Goal: Obtain resource: Download file/media

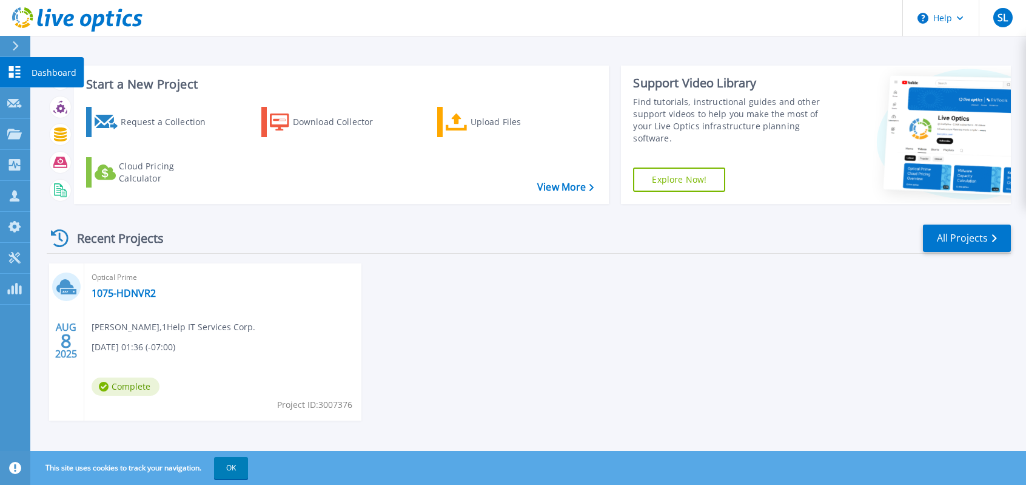
click at [44, 70] on p "Dashboard" at bounding box center [54, 73] width 45 height 32
click at [129, 291] on link "1075-HDNVR2" at bounding box center [124, 293] width 64 height 12
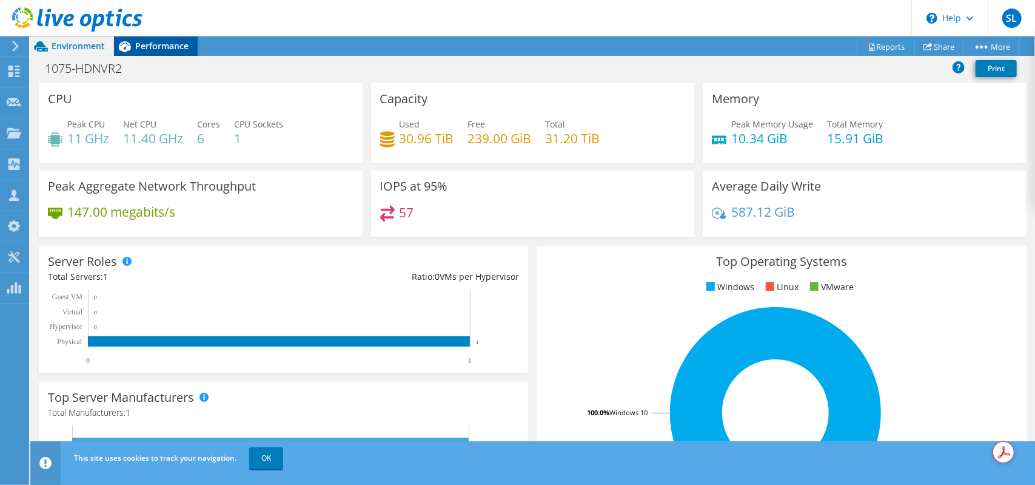
click at [150, 44] on span "Performance" at bounding box center [161, 46] width 53 height 12
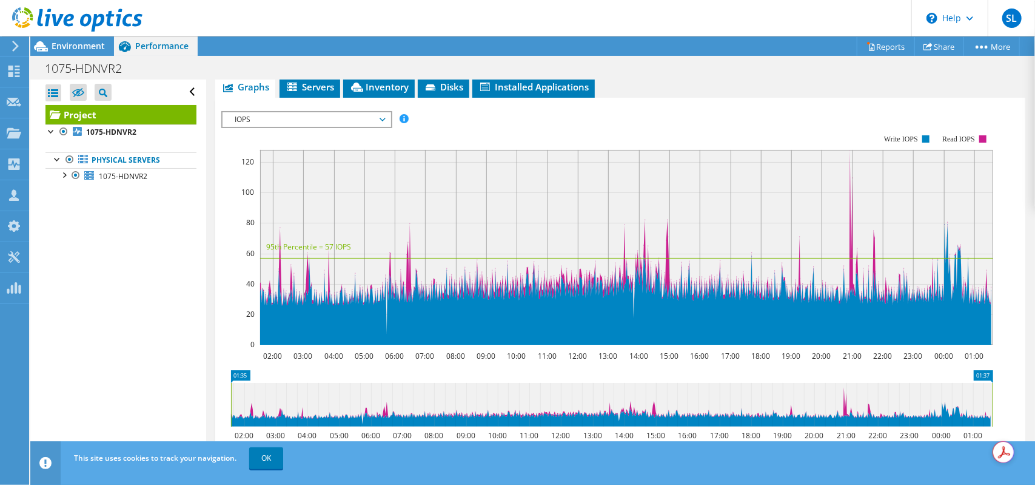
scroll to position [61, 0]
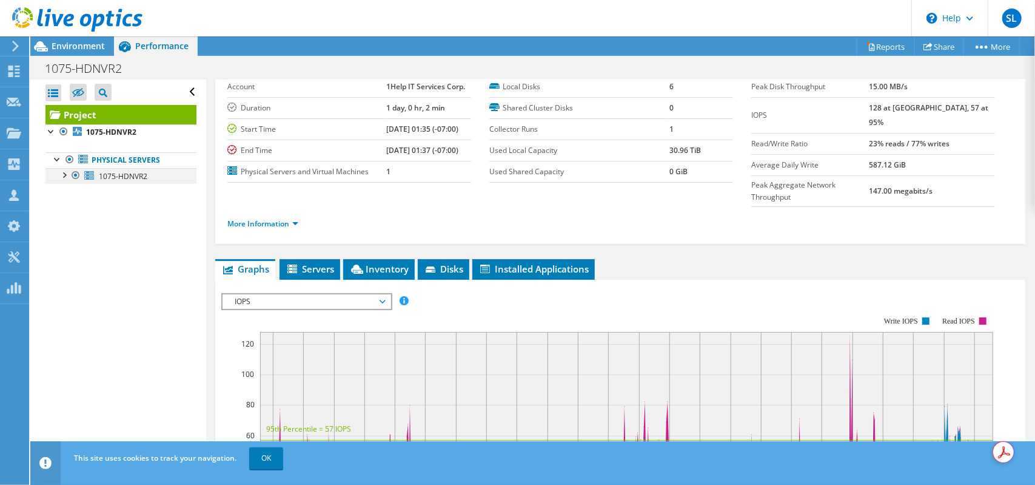
click at [65, 175] on div at bounding box center [64, 174] width 12 height 12
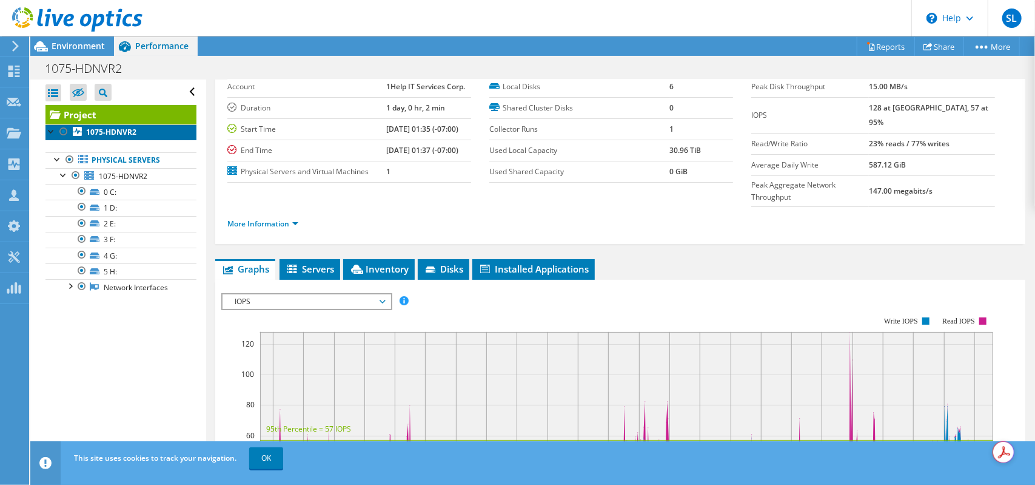
click at [115, 133] on b "1075-HDNVR2" at bounding box center [111, 132] width 50 height 10
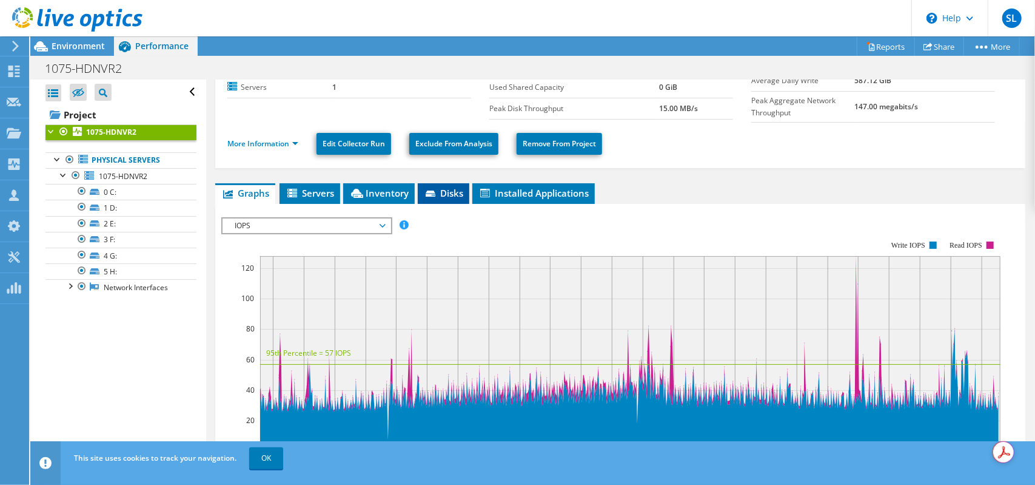
scroll to position [121, 0]
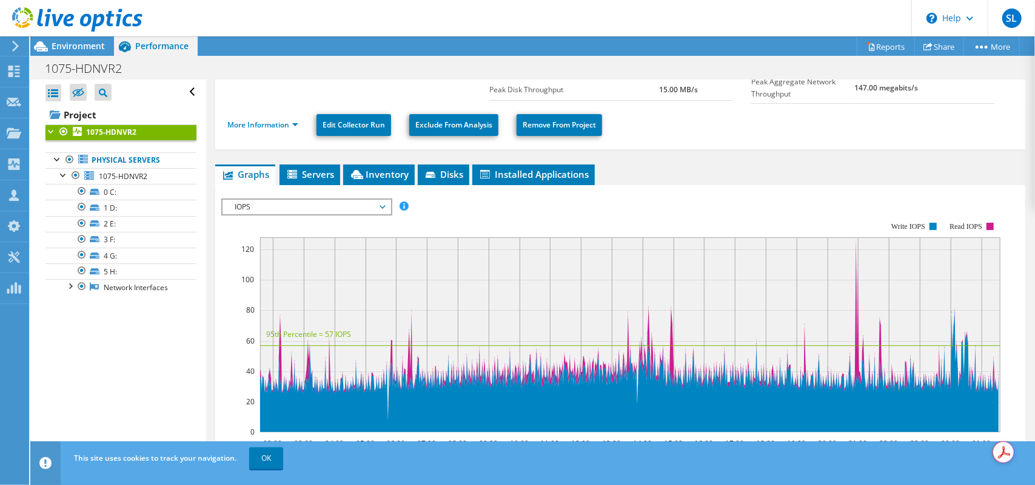
click at [366, 210] on span "IOPS" at bounding box center [307, 207] width 156 height 15
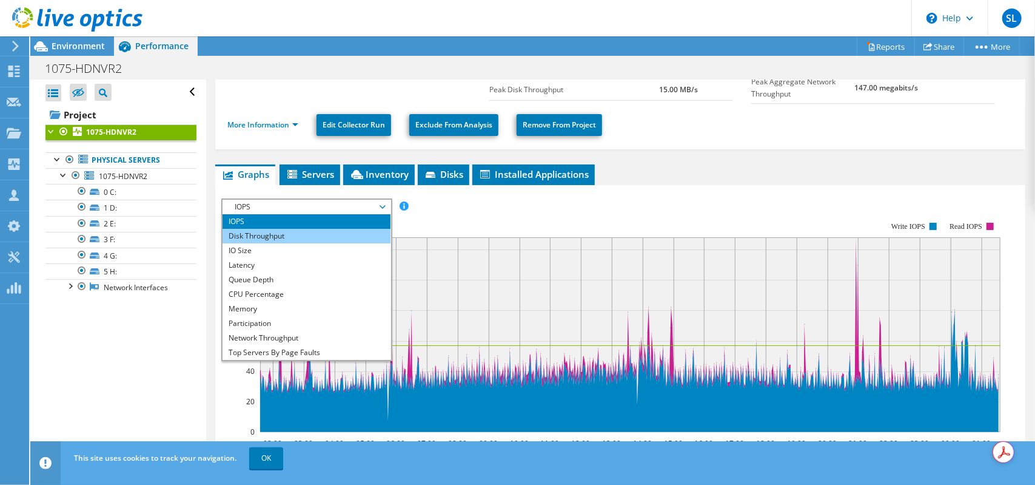
click at [270, 237] on li "Disk Throughput" at bounding box center [307, 236] width 168 height 15
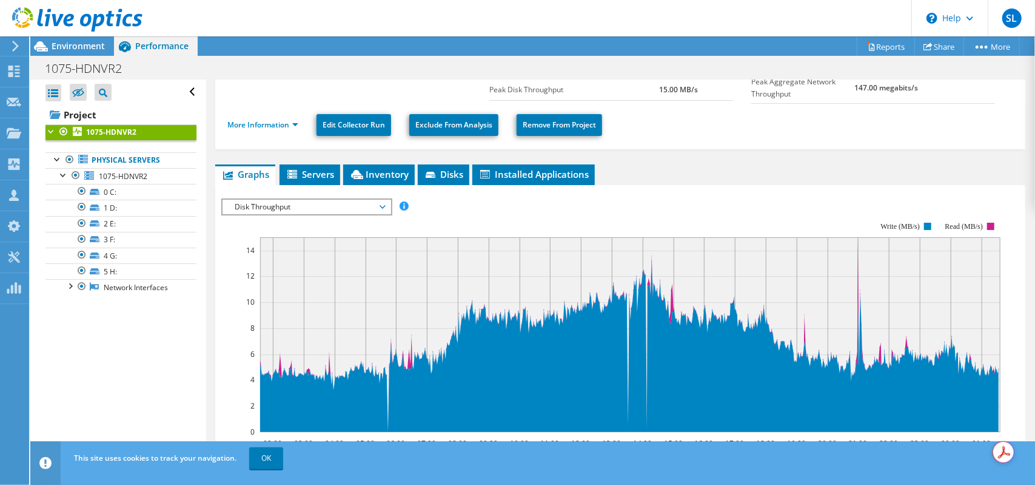
click at [292, 203] on span "Disk Throughput" at bounding box center [307, 207] width 156 height 15
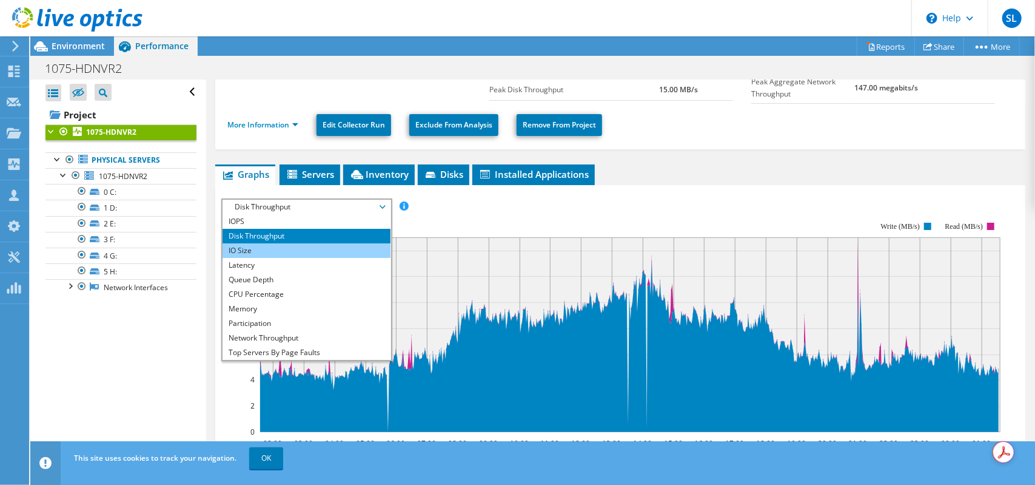
click at [261, 247] on li "IO Size" at bounding box center [307, 250] width 168 height 15
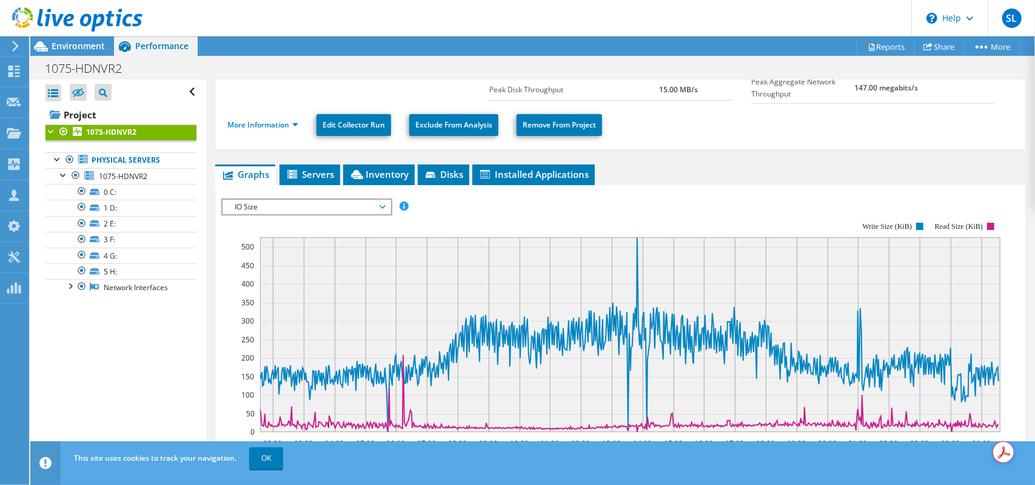
click at [279, 201] on span "IO Size" at bounding box center [307, 207] width 156 height 15
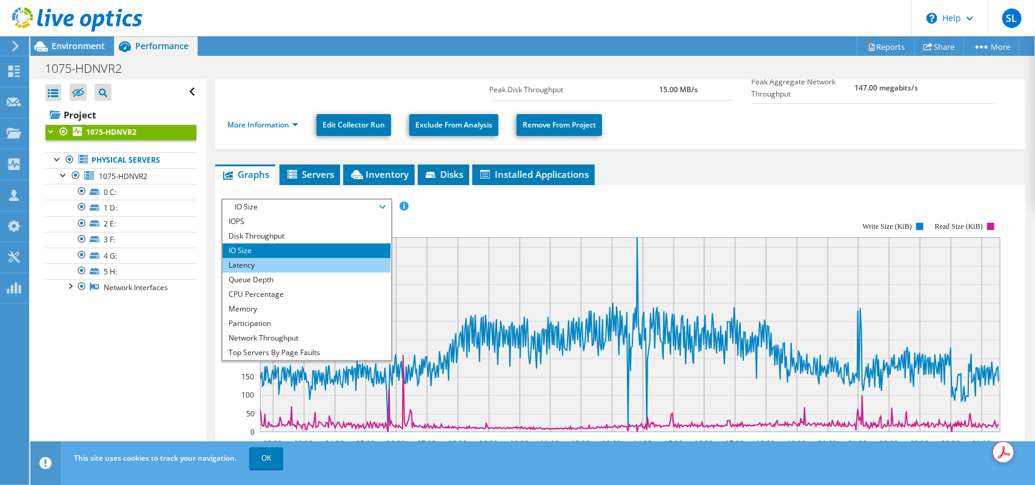
click at [268, 262] on li "Latency" at bounding box center [307, 265] width 168 height 15
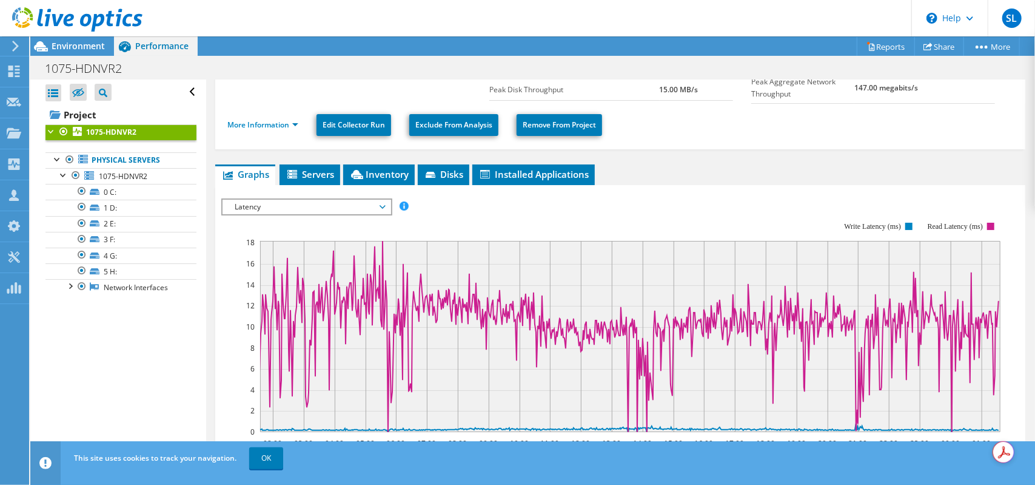
click at [289, 206] on span "Latency" at bounding box center [307, 207] width 156 height 15
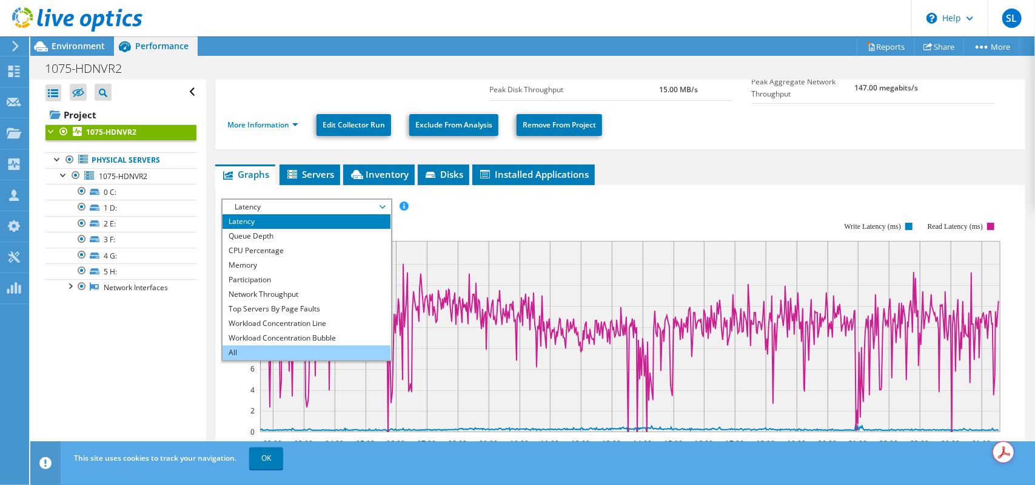
click at [284, 349] on li "All" at bounding box center [307, 352] width 168 height 15
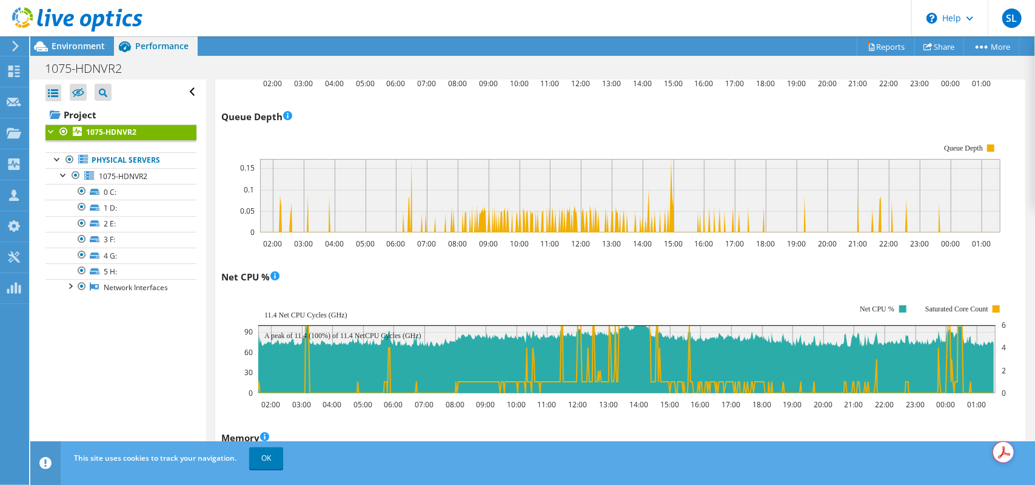
scroll to position [910, 0]
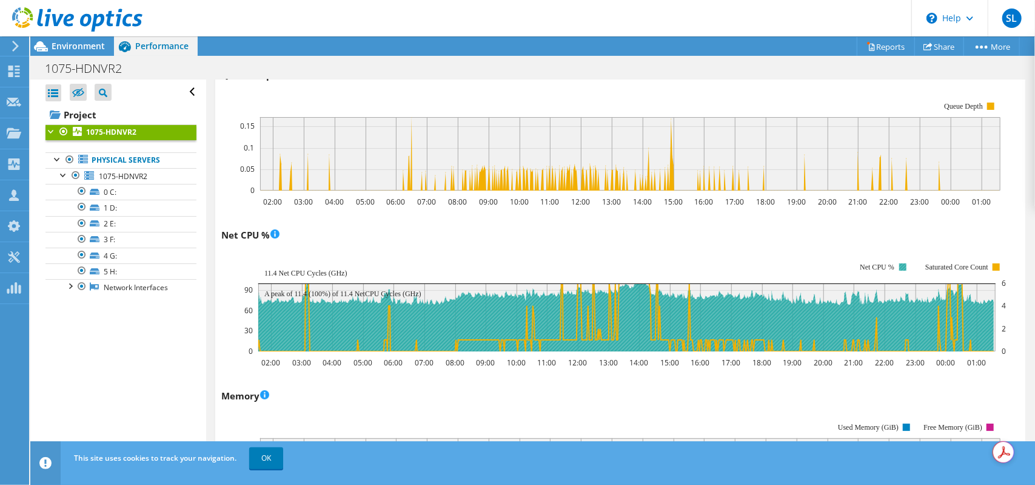
click at [904, 263] on rect at bounding box center [902, 266] width 7 height 7
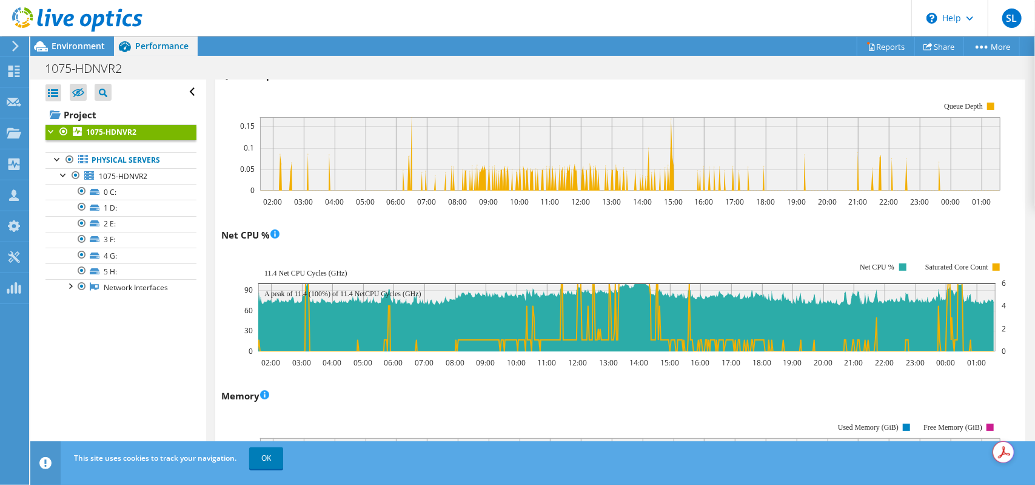
click at [630, 246] on rect at bounding box center [625, 306] width 762 height 121
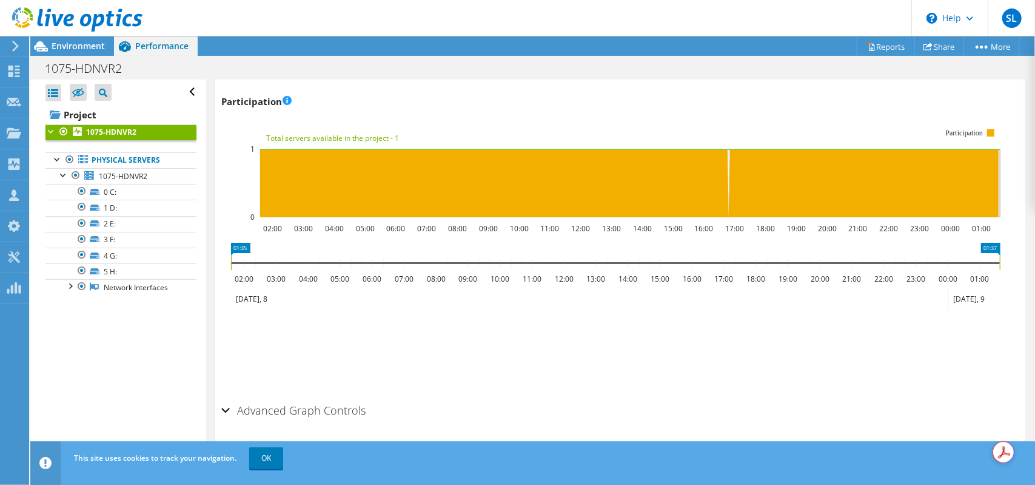
scroll to position [1543, 0]
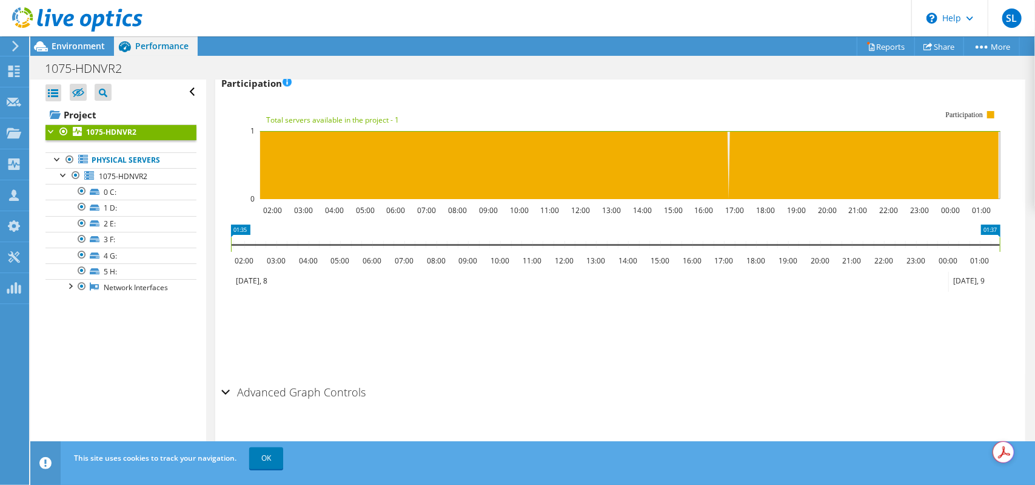
click at [222, 392] on div "Advanced Graph Controls" at bounding box center [620, 393] width 798 height 26
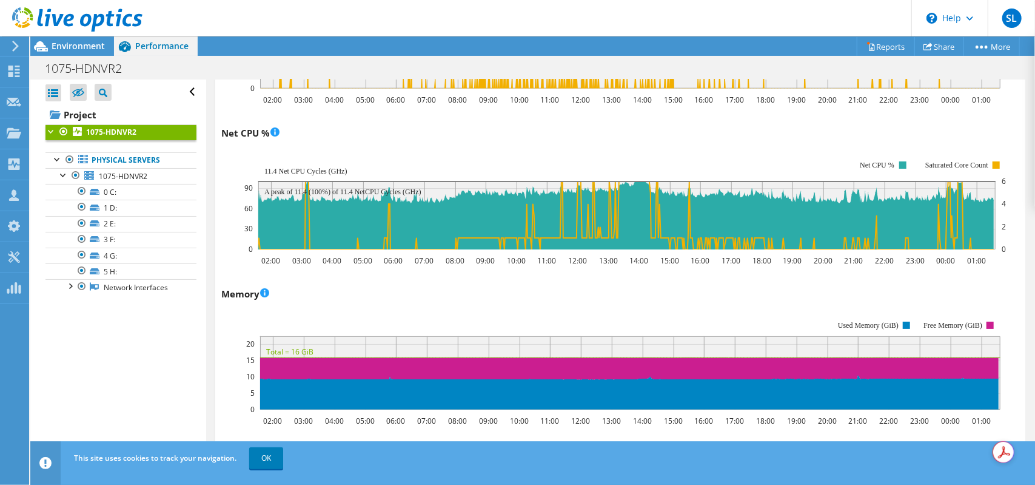
scroll to position [1044, 0]
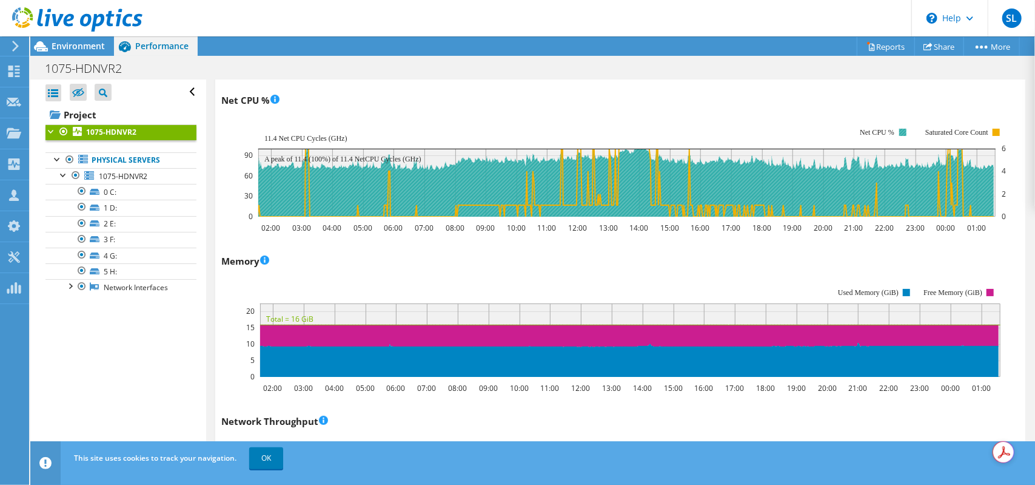
drag, startPoint x: 860, startPoint y: 130, endPoint x: 881, endPoint y: 139, distance: 22.9
click at [893, 130] on text "Net CPU %" at bounding box center [877, 132] width 35 height 8
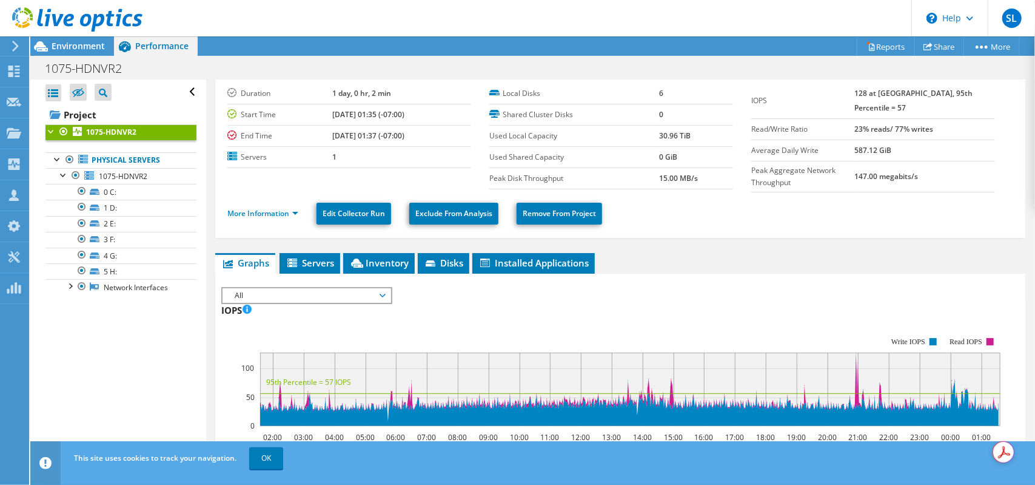
scroll to position [0, 0]
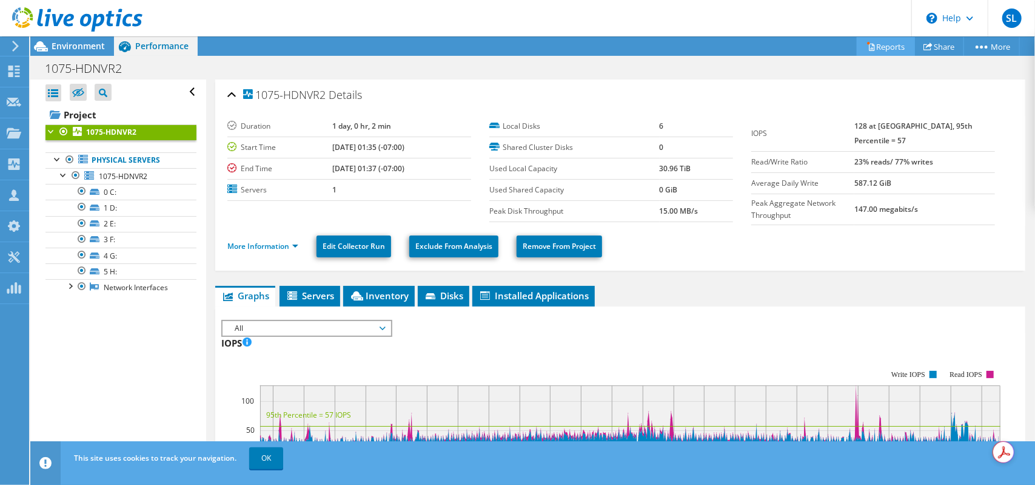
click at [884, 47] on link "Reports" at bounding box center [886, 46] width 58 height 19
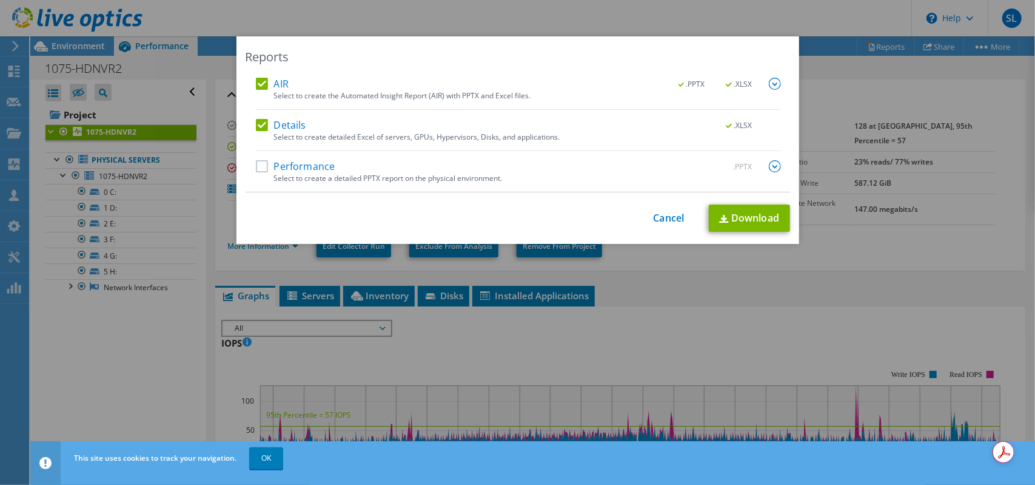
click at [286, 170] on label "Performance" at bounding box center [295, 166] width 79 height 12
click at [0, 0] on input "Performance" at bounding box center [0, 0] width 0 height 0
click at [256, 123] on label "Details" at bounding box center [281, 125] width 50 height 12
click at [0, 0] on input "Details" at bounding box center [0, 0] width 0 height 0
click at [256, 81] on label "AIR" at bounding box center [272, 84] width 33 height 12
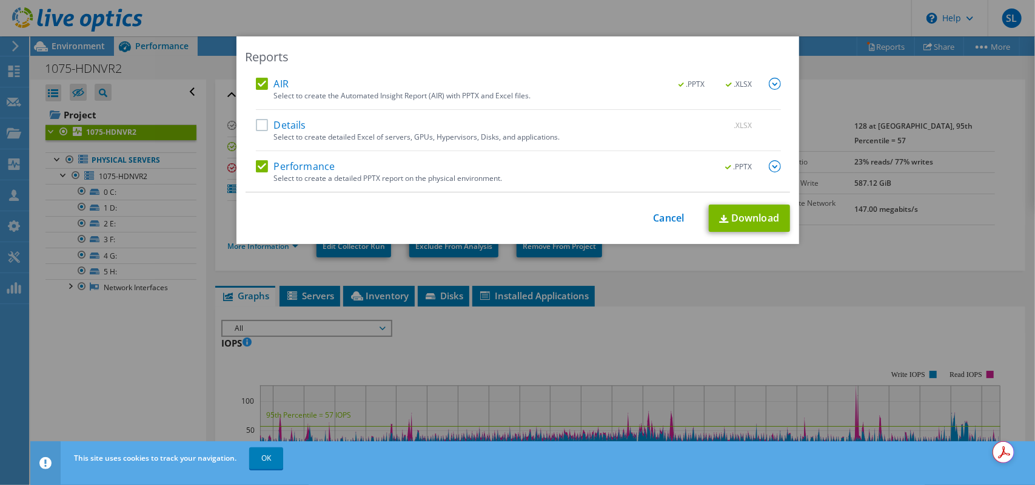
click at [0, 0] on input "AIR" at bounding box center [0, 0] width 0 height 0
click at [773, 169] on img at bounding box center [775, 166] width 12 height 12
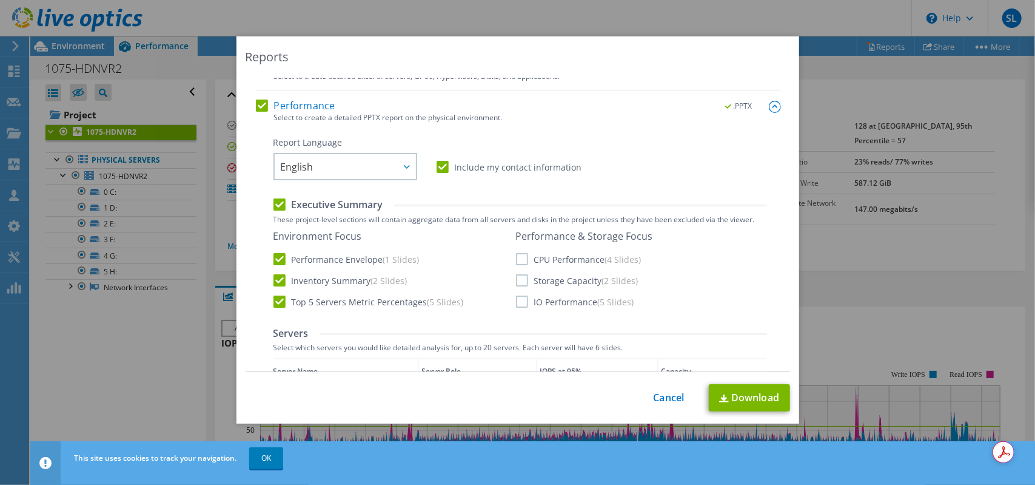
scroll to position [121, 0]
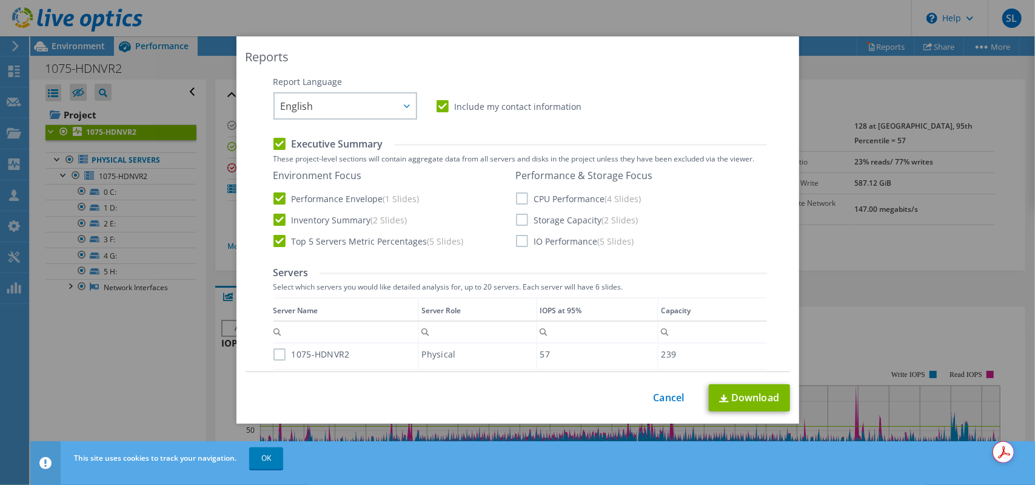
click at [519, 198] on label "CPU Performance (4 Slides)" at bounding box center [579, 198] width 126 height 12
click at [0, 0] on input "CPU Performance (4 Slides)" at bounding box center [0, 0] width 0 height 0
click at [516, 218] on label "Storage Capacity (2 Slides)" at bounding box center [577, 219] width 123 height 12
click at [0, 0] on input "Storage Capacity (2 Slides)" at bounding box center [0, 0] width 0 height 0
click at [519, 242] on label "IO Performance (5 Slides)" at bounding box center [575, 241] width 118 height 12
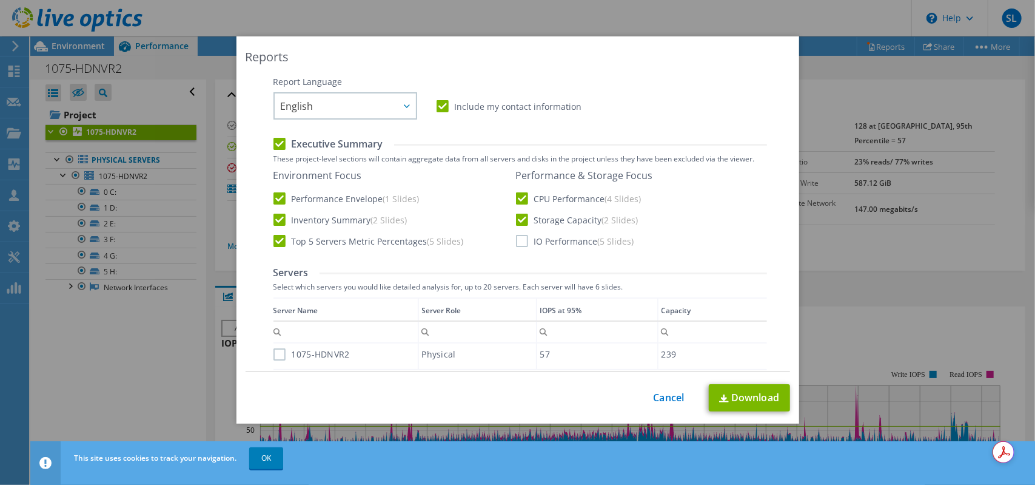
click at [0, 0] on input "IO Performance (5 Slides)" at bounding box center [0, 0] width 0 height 0
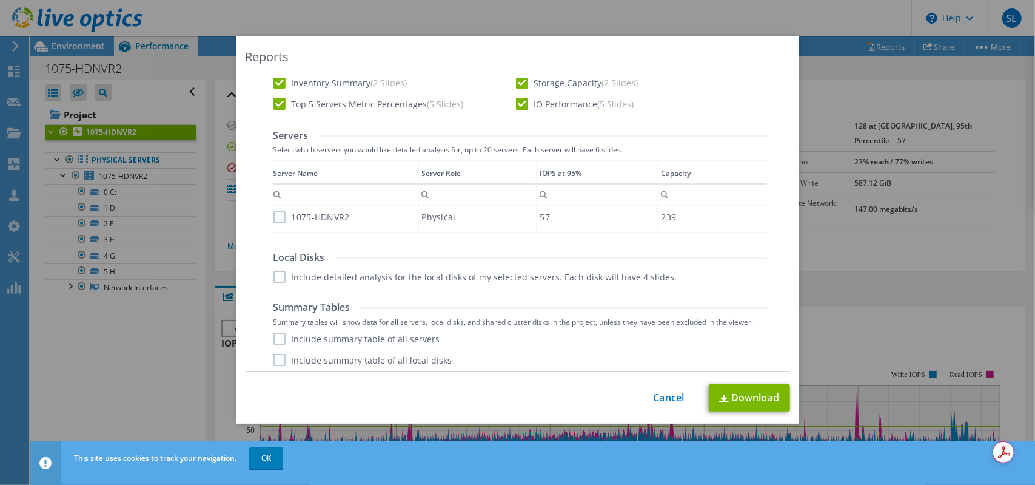
scroll to position [282, 0]
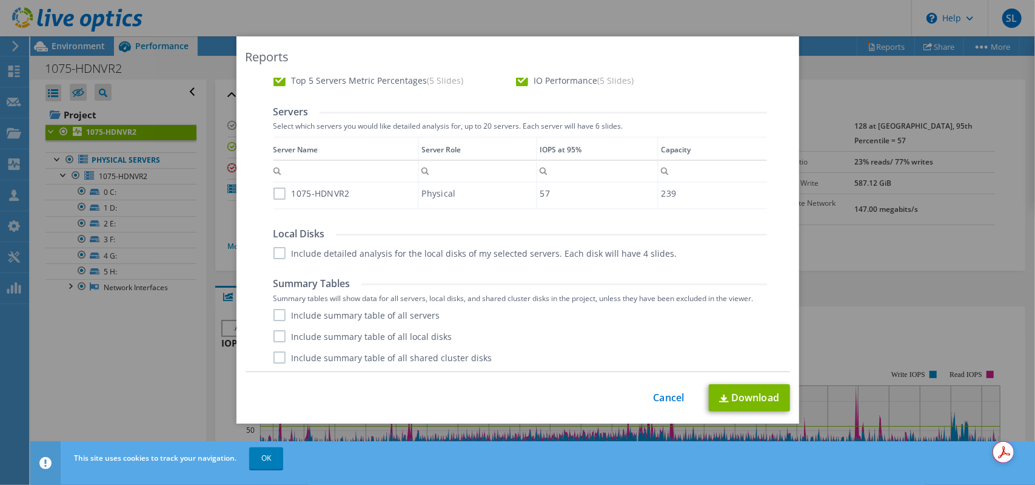
click at [280, 197] on label "1075-HDNVR2" at bounding box center [312, 193] width 76 height 12
click at [0, 0] on input "1075-HDNVR2" at bounding box center [0, 0] width 0 height 0
click at [275, 255] on label "Include detailed analysis for the local disks of my selected servers. Each disk…" at bounding box center [476, 253] width 404 height 12
click at [0, 0] on input "Include detailed analysis for the local disks of my selected servers. Each disk…" at bounding box center [0, 0] width 0 height 0
click at [286, 306] on div "Summary Tables Summary tables will show data for all servers, local disks, and …" at bounding box center [521, 320] width 494 height 86
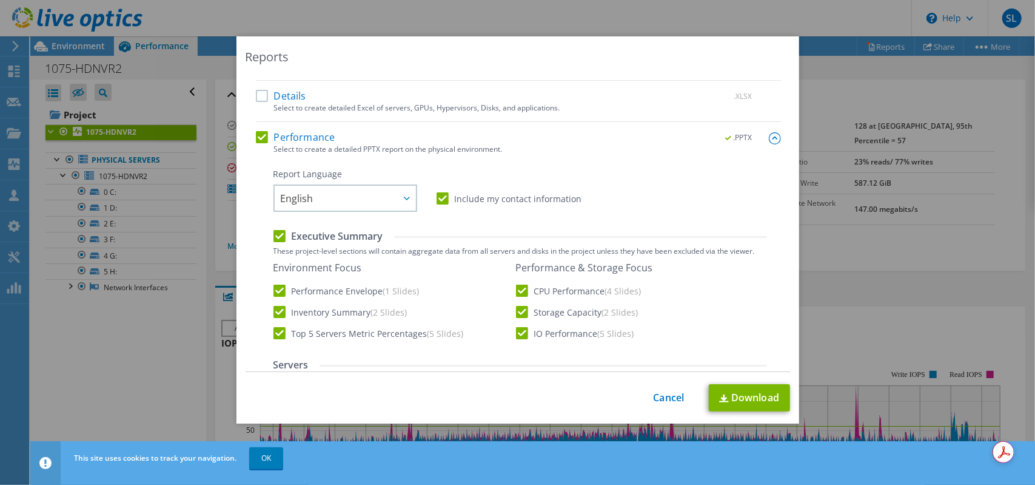
scroll to position [0, 0]
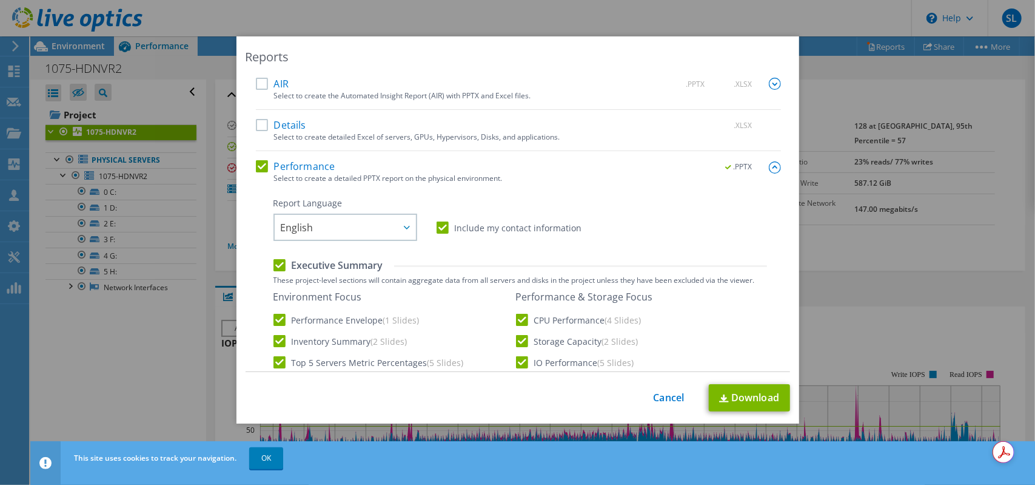
click at [256, 126] on label "Details" at bounding box center [281, 125] width 50 height 12
click at [0, 0] on input "Details" at bounding box center [0, 0] width 0 height 0
click at [264, 124] on label "Details" at bounding box center [281, 125] width 50 height 12
click at [0, 0] on input "Details" at bounding box center [0, 0] width 0 height 0
click at [762, 393] on link "Download" at bounding box center [749, 397] width 81 height 27
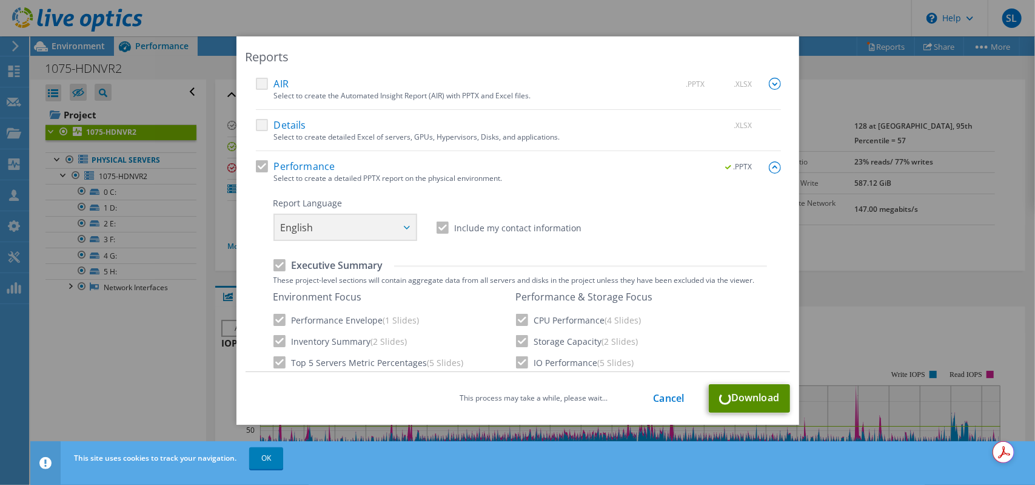
scroll to position [282, 0]
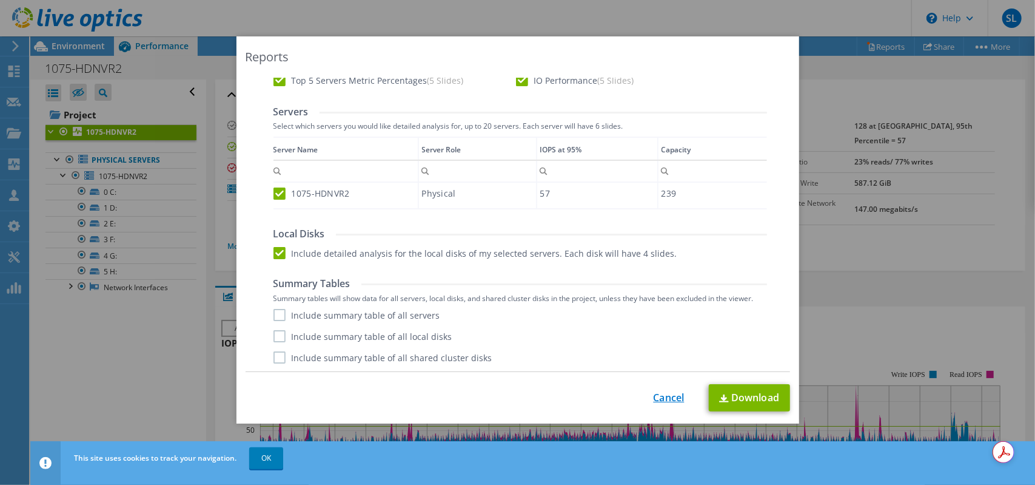
click at [660, 398] on link "Cancel" at bounding box center [669, 398] width 31 height 12
